Goal: Task Accomplishment & Management: Use online tool/utility

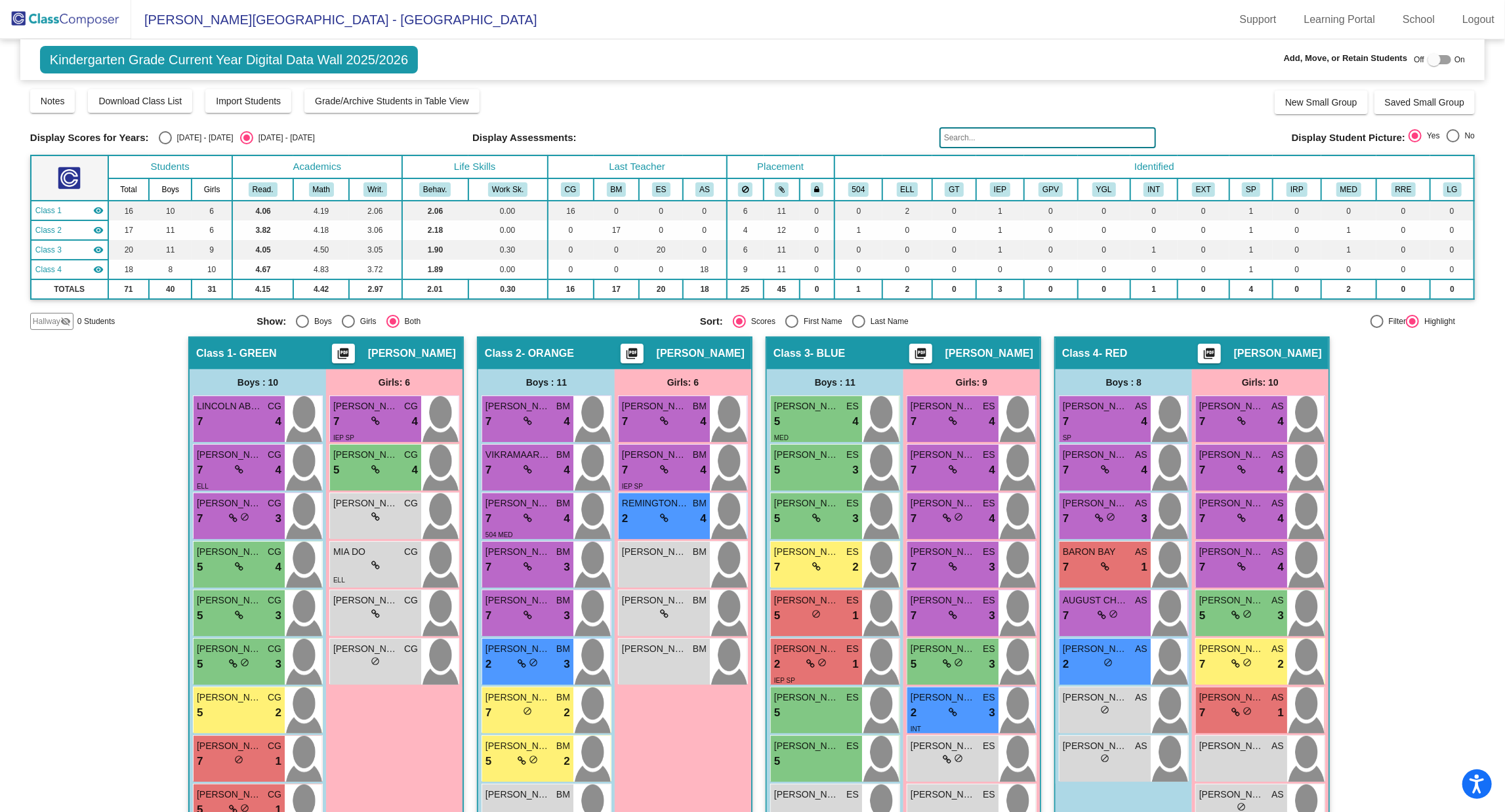
scroll to position [134, 0]
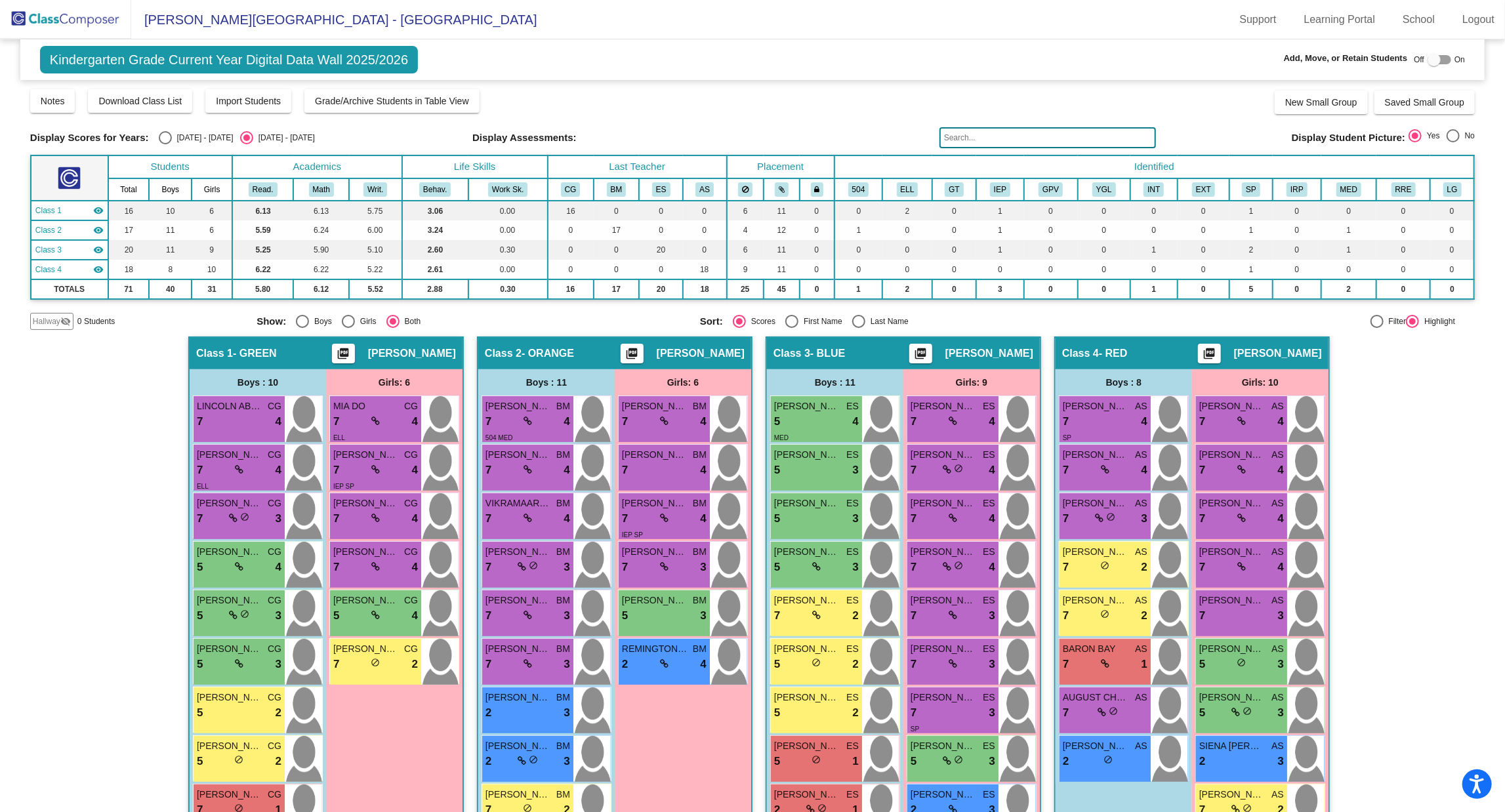
scroll to position [134, 0]
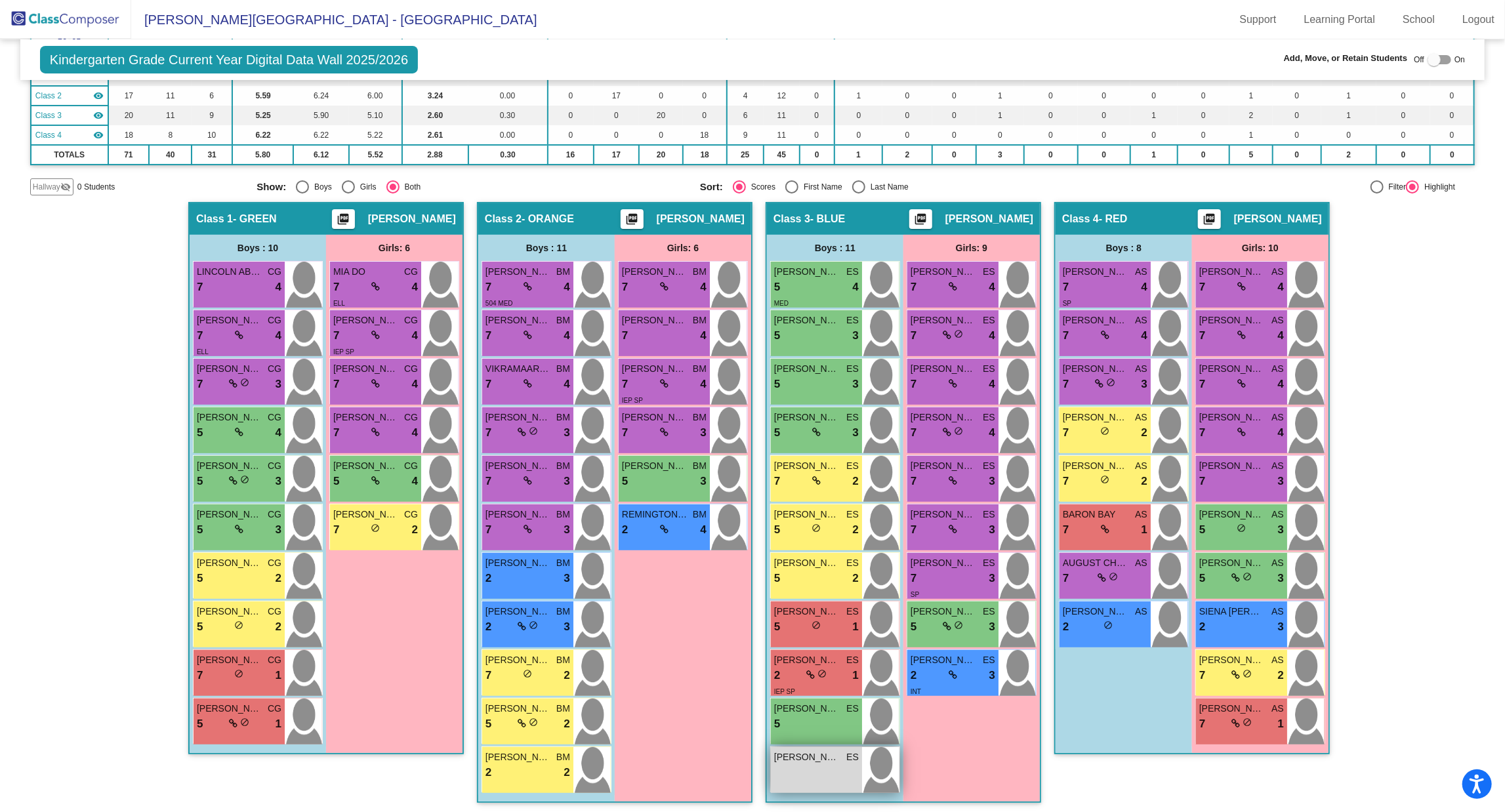
click at [813, 780] on div "GAVIN HANNAH ES lock do_not_disturb_alt" at bounding box center [817, 770] width 91 height 46
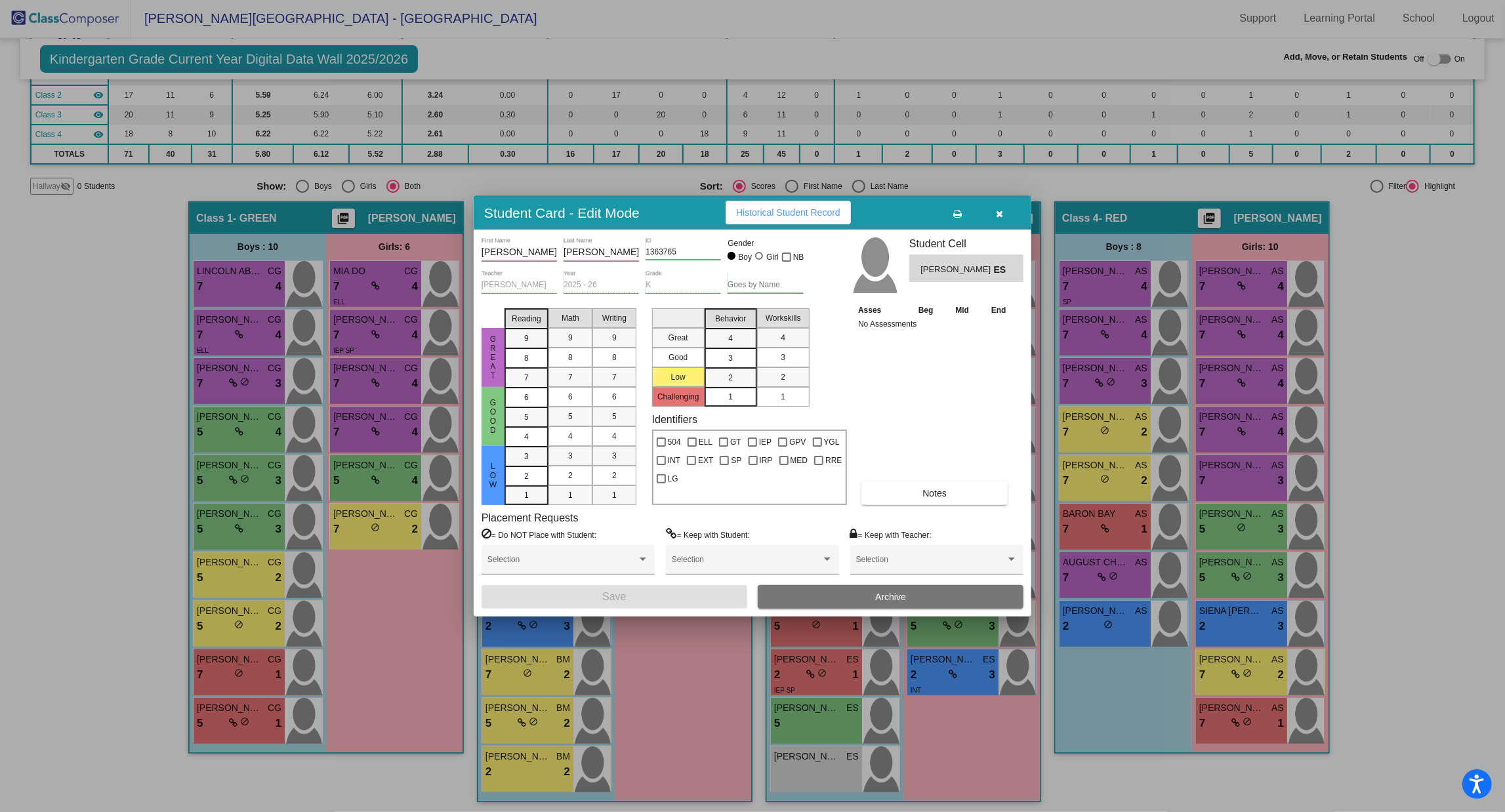
click at [1003, 208] on button "button" at bounding box center [1000, 212] width 42 height 24
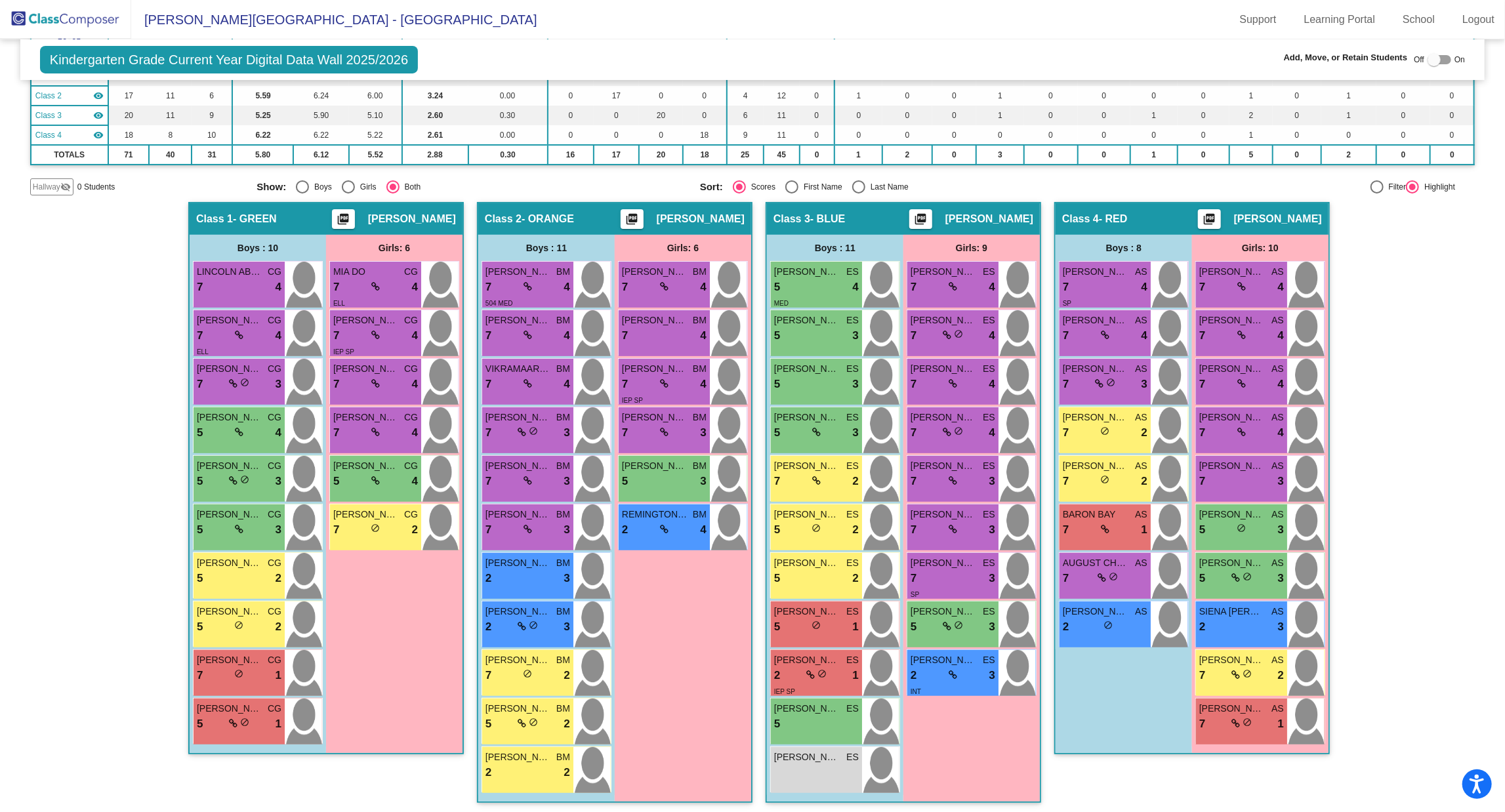
scroll to position [1, 0]
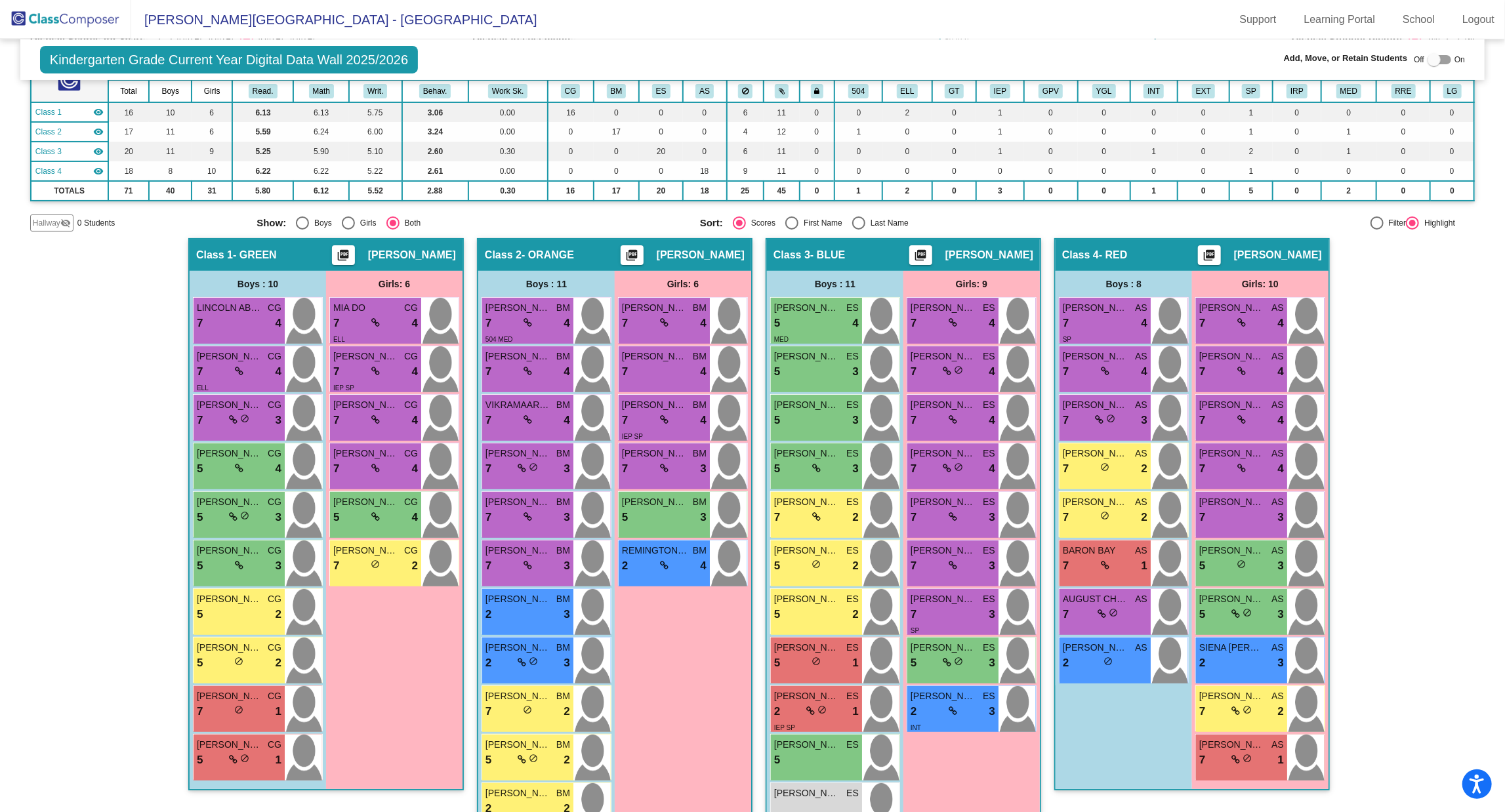
scroll to position [134, 0]
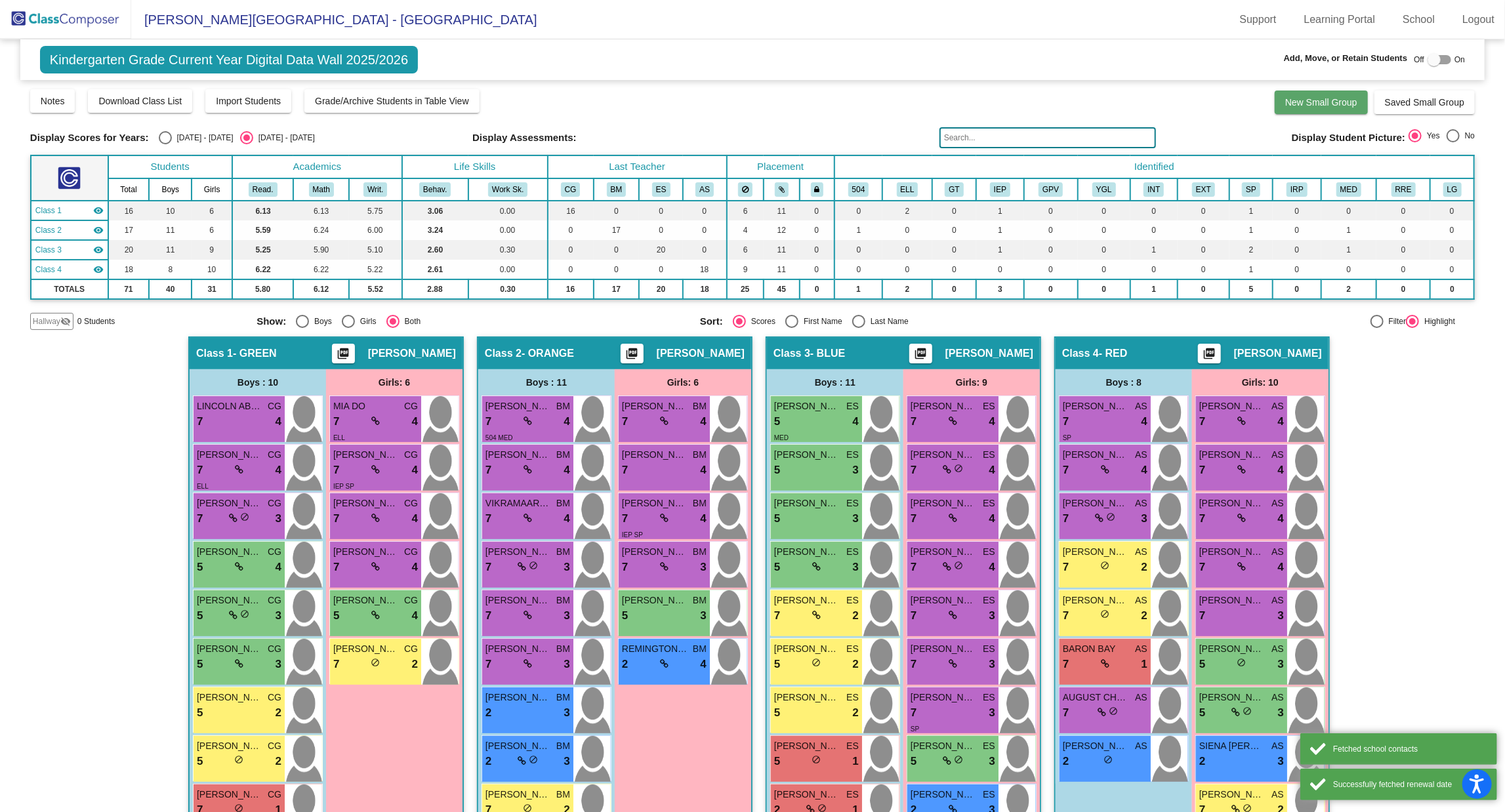
scroll to position [134, 0]
